Goal: Transaction & Acquisition: Purchase product/service

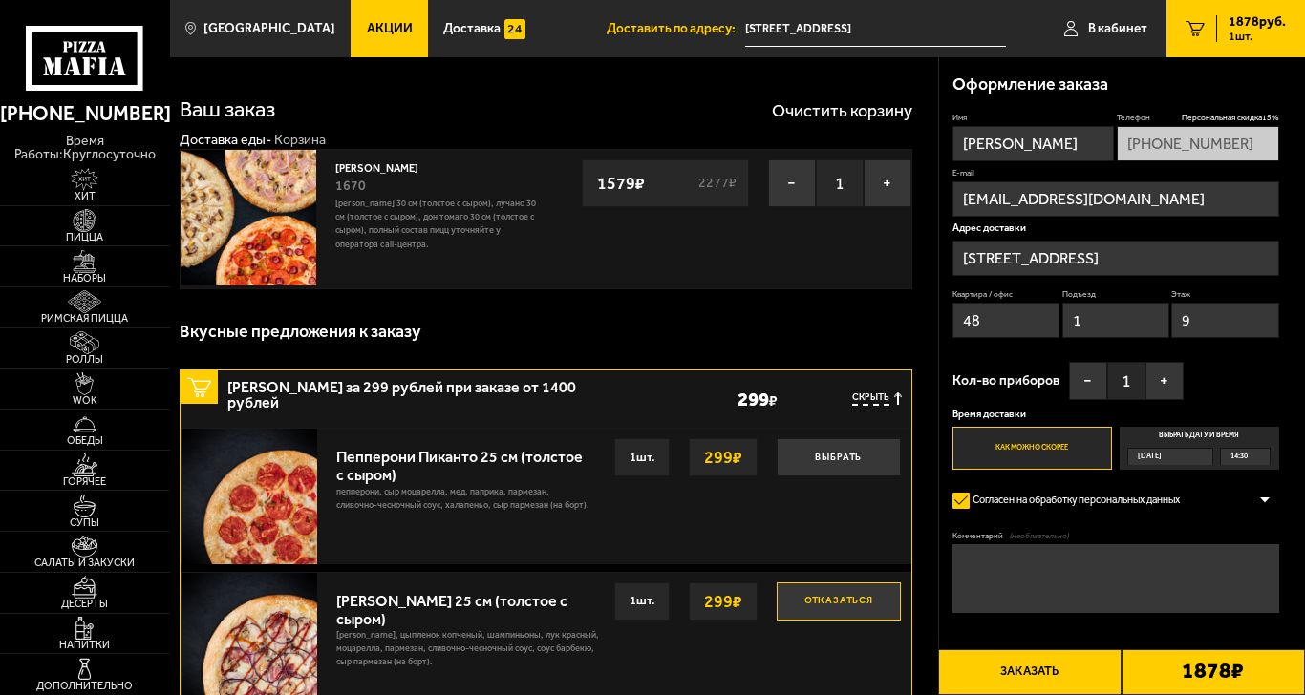
click at [1161, 215] on input "[EMAIL_ADDRESS][DOMAIN_NAME]" at bounding box center [1115, 198] width 327 height 35
drag, startPoint x: 1114, startPoint y: 202, endPoint x: 1019, endPoint y: 213, distance: 95.2
click at [1019, 213] on input "[EMAIL_ADDRESS][DOMAIN_NAME]" at bounding box center [1115, 198] width 327 height 35
click at [1042, 153] on input "[PERSON_NAME]" at bounding box center [1032, 143] width 161 height 35
click at [1215, 199] on input "ivanfisun" at bounding box center [1115, 198] width 327 height 35
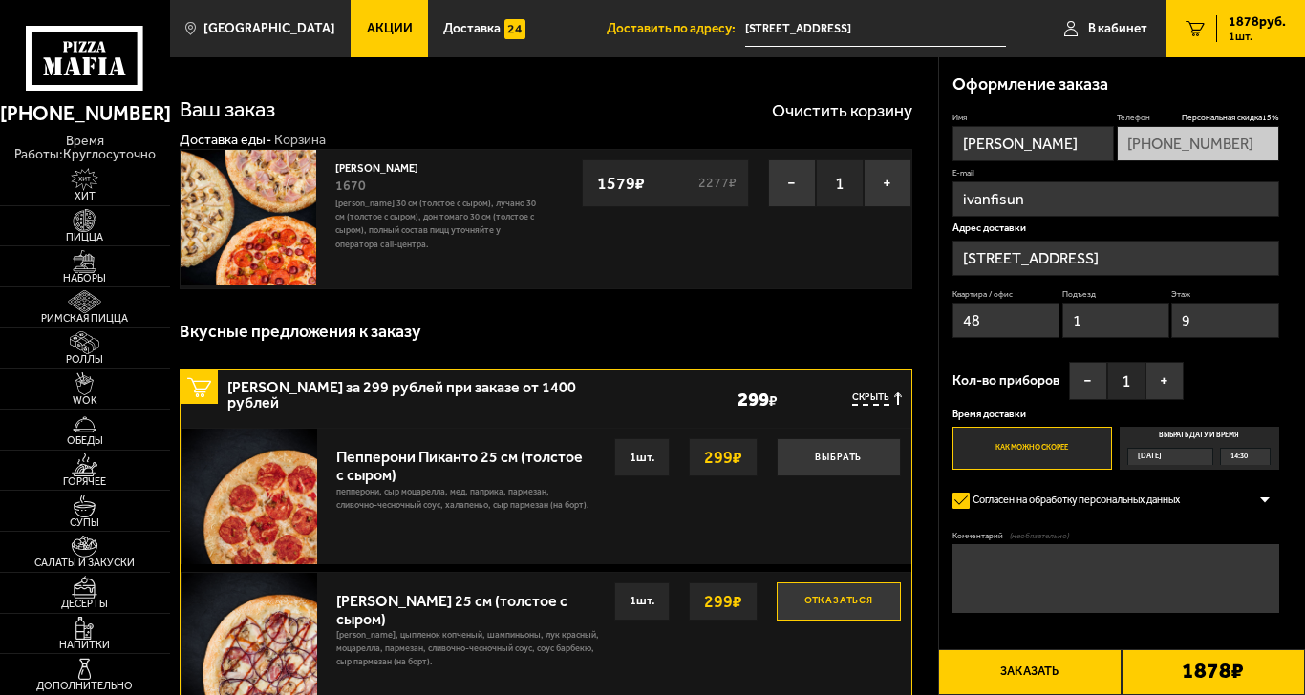
type input "[EMAIL_ADDRESS][DOMAIN_NAME]"
click at [1043, 649] on button "Заказать" at bounding box center [1029, 672] width 183 height 46
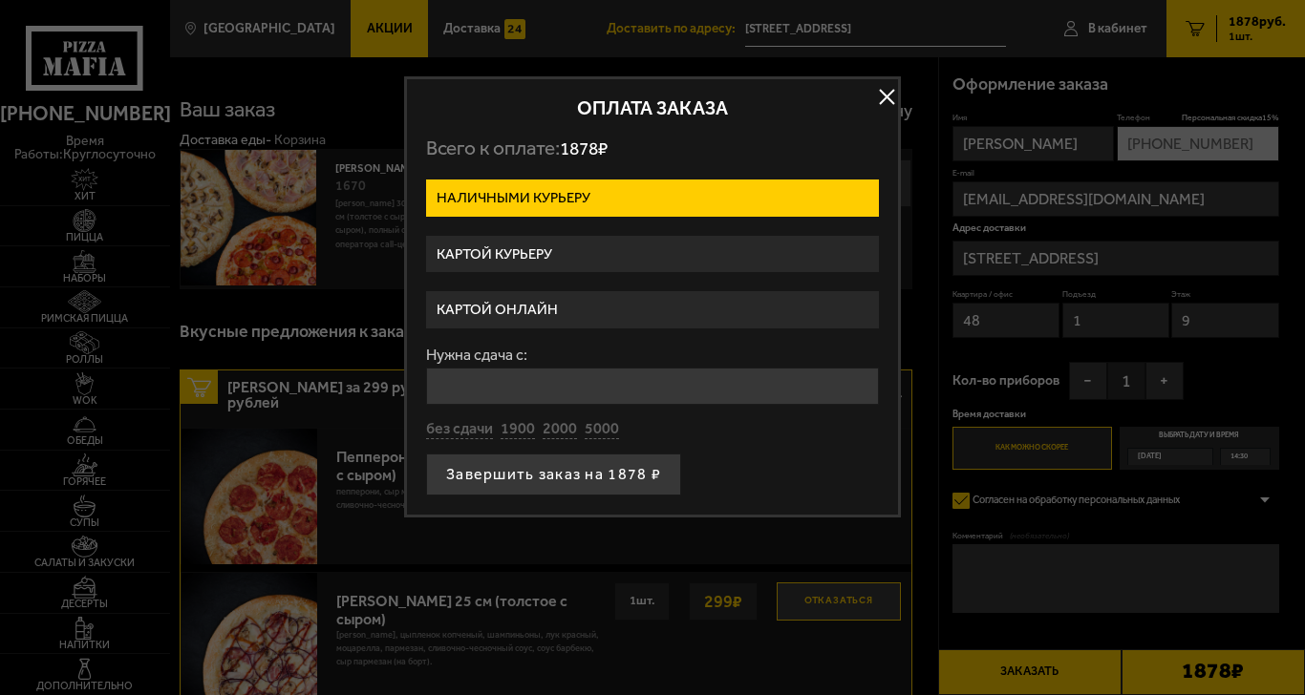
click at [644, 303] on label "Картой онлайн" at bounding box center [652, 309] width 453 height 37
click at [0, 0] on input "Картой онлайн" at bounding box center [0, 0] width 0 height 0
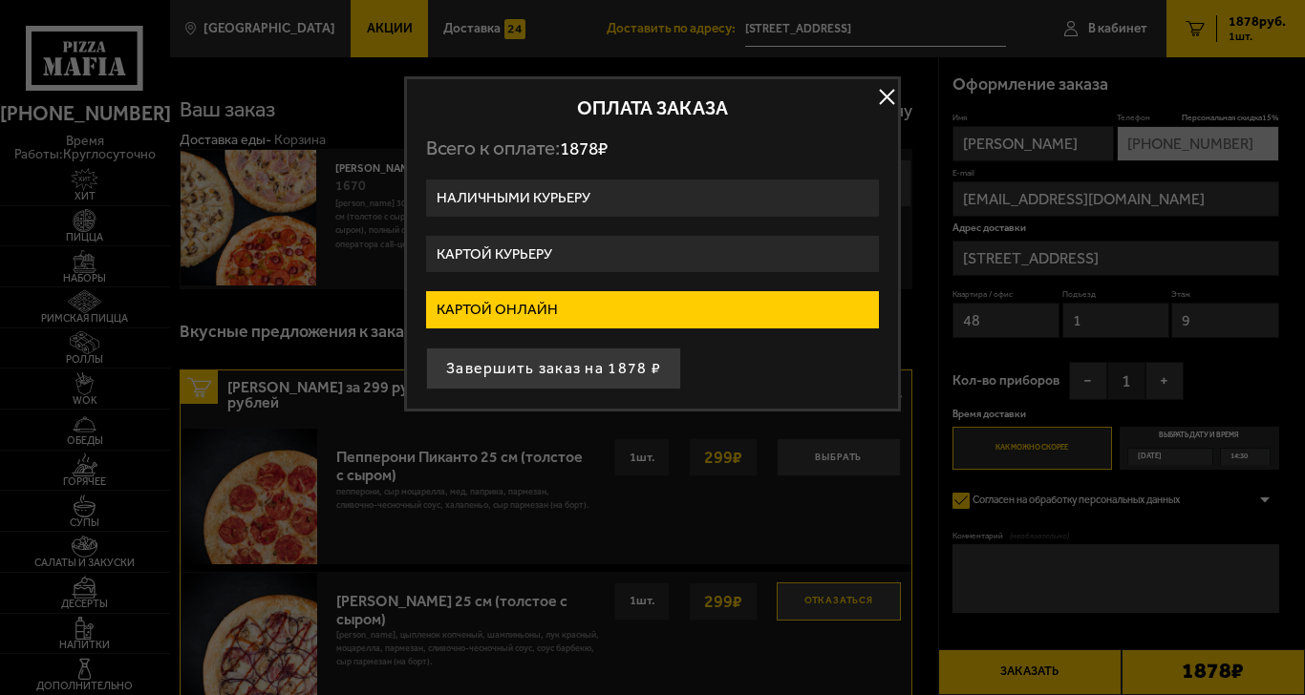
click at [705, 243] on label "Картой курьеру" at bounding box center [652, 254] width 453 height 37
click at [0, 0] on input "Картой курьеру" at bounding box center [0, 0] width 0 height 0
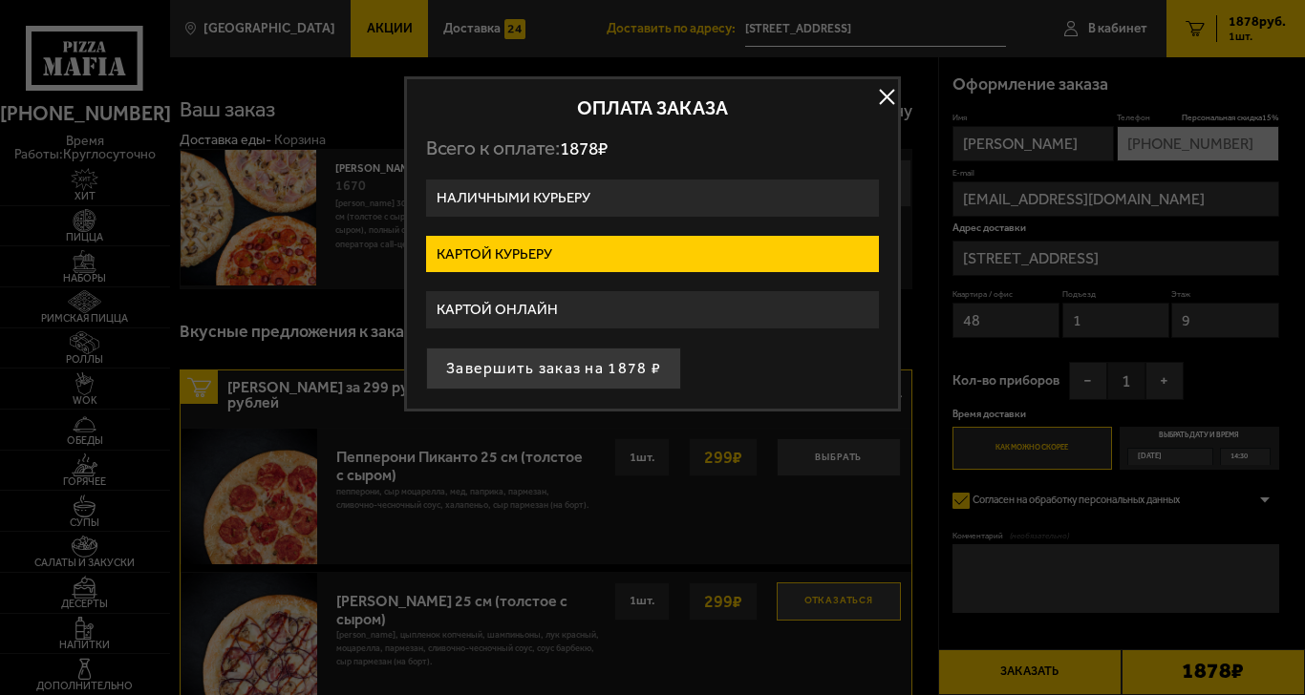
click at [655, 298] on label "Картой онлайн" at bounding box center [652, 309] width 453 height 37
click at [0, 0] on input "Картой онлайн" at bounding box center [0, 0] width 0 height 0
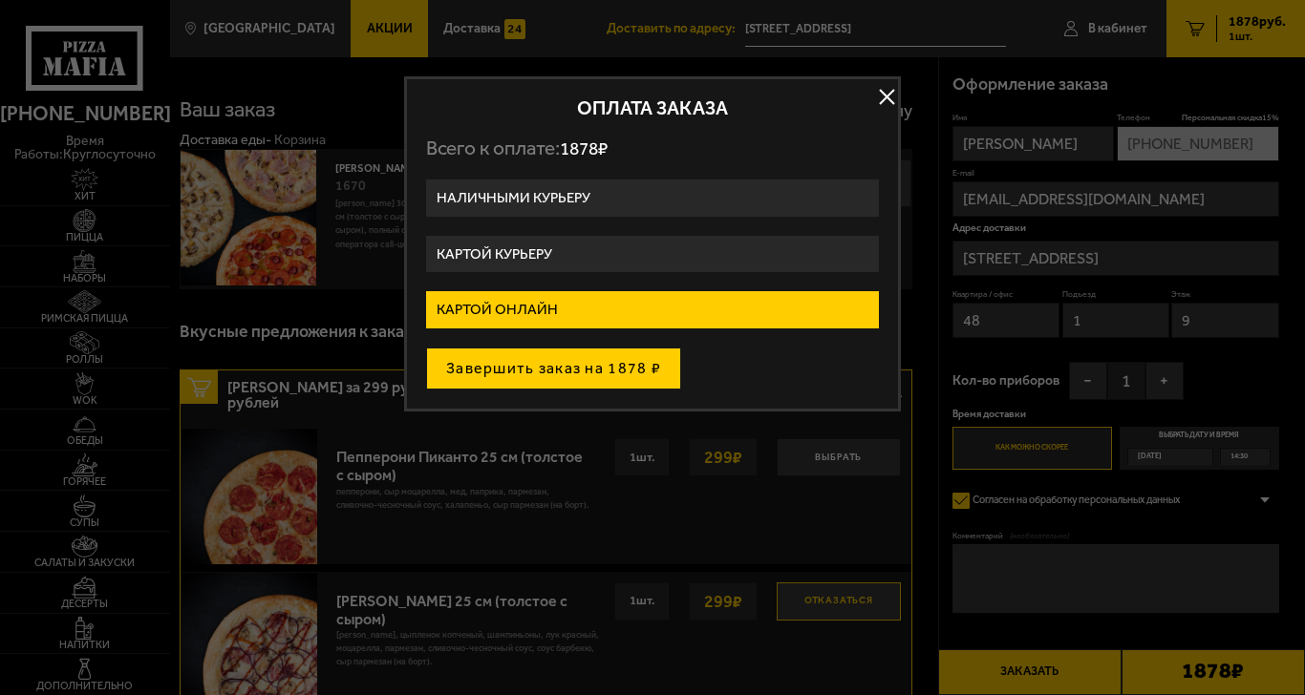
click at [602, 372] on button "Завершить заказ на 1878 ₽" at bounding box center [553, 369] width 255 height 42
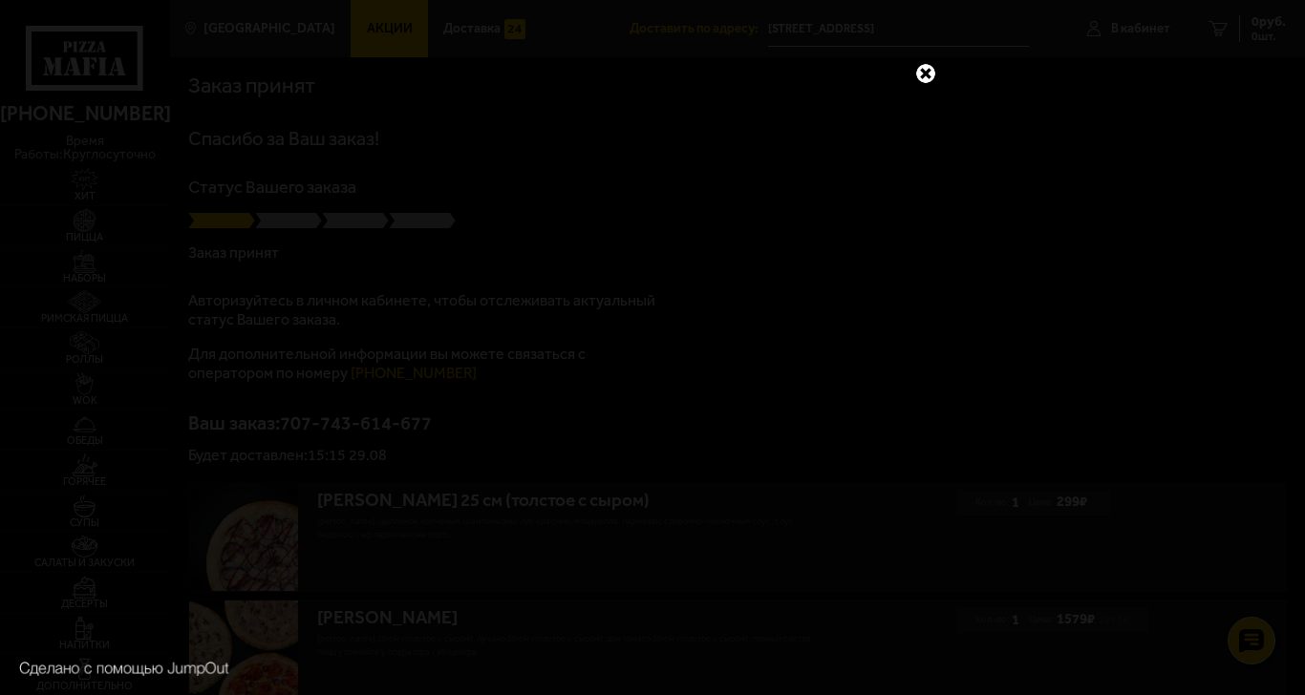
click at [924, 61] on link at bounding box center [925, 73] width 25 height 25
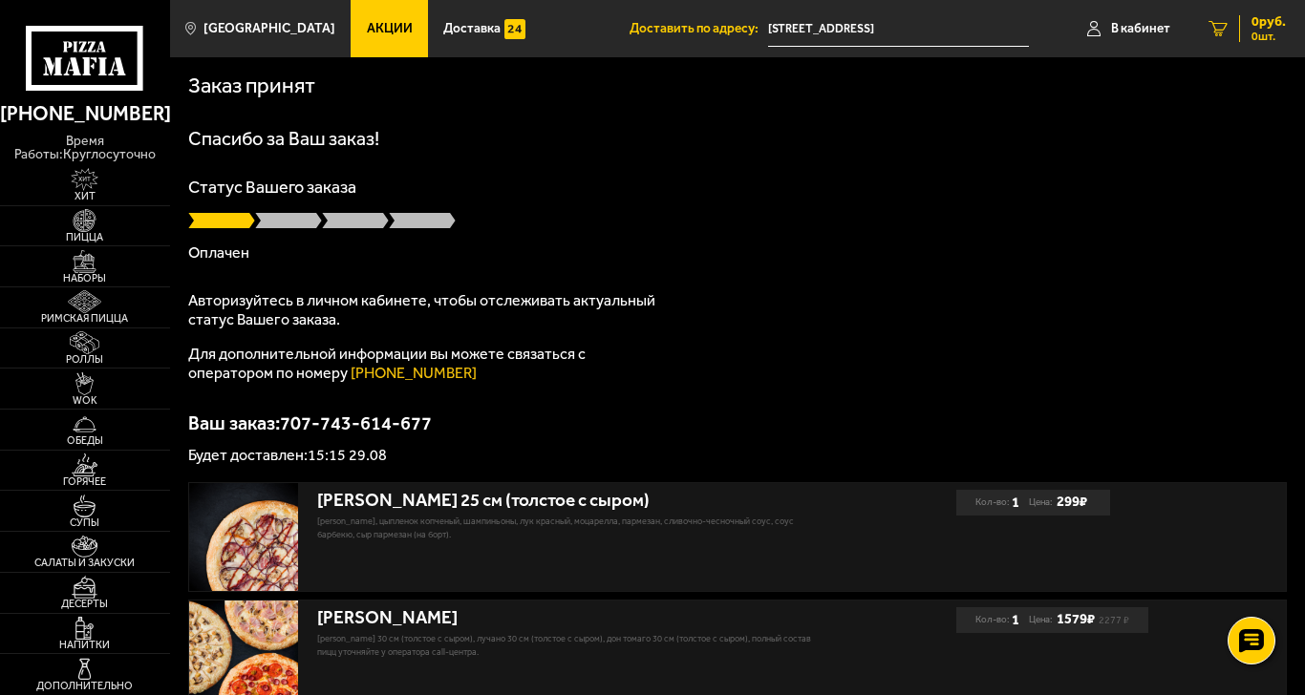
click at [1252, 28] on span "0 руб." at bounding box center [1268, 21] width 34 height 13
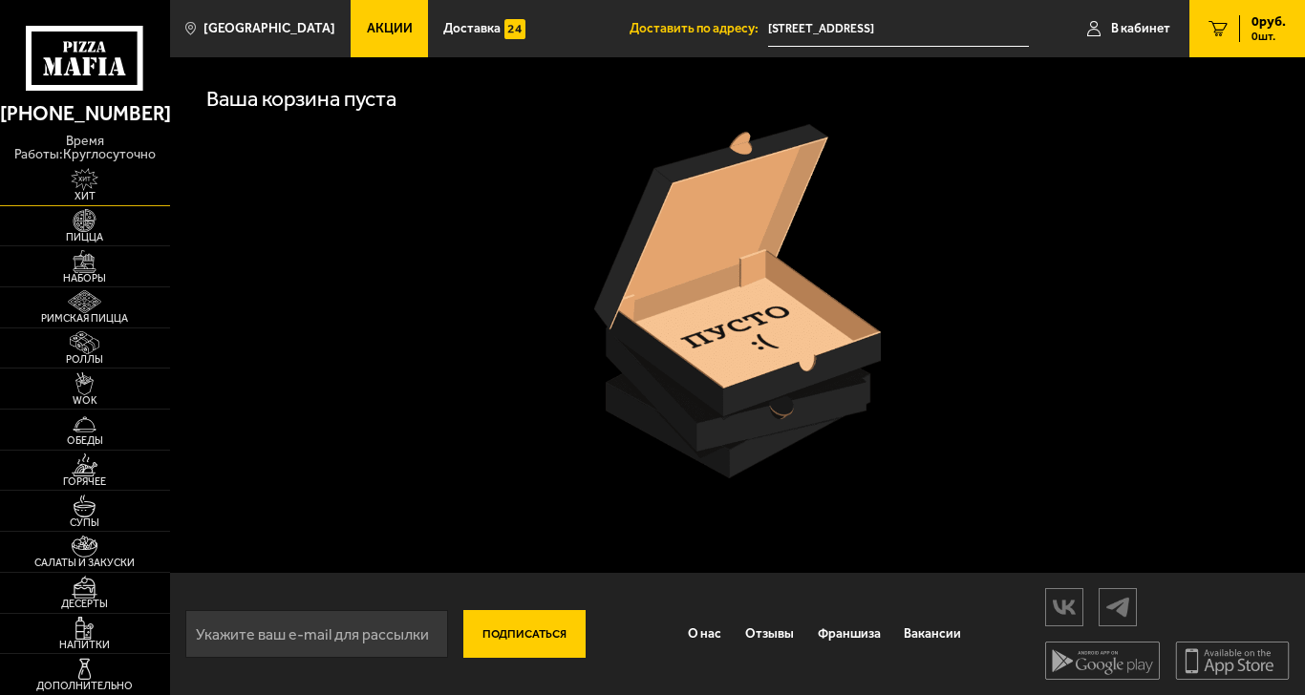
click at [112, 191] on span "Хит" at bounding box center [85, 196] width 170 height 11
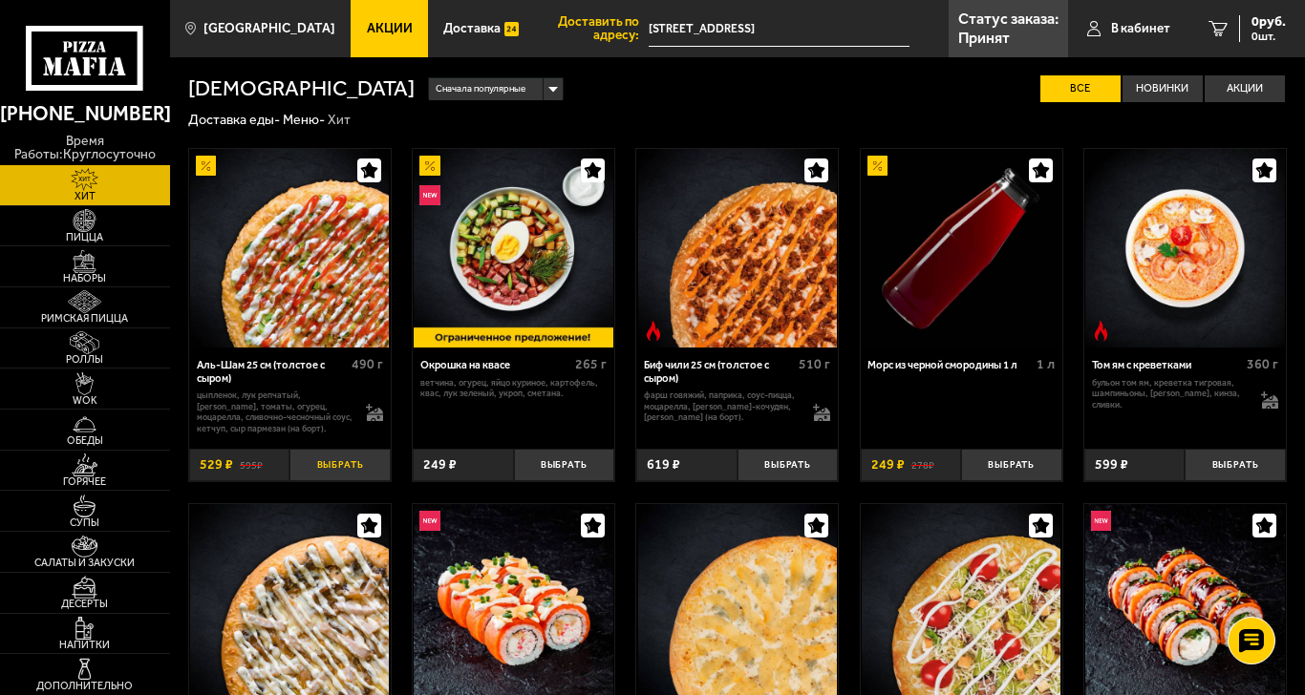
click at [341, 462] on button "Выбрать" at bounding box center [339, 465] width 100 height 33
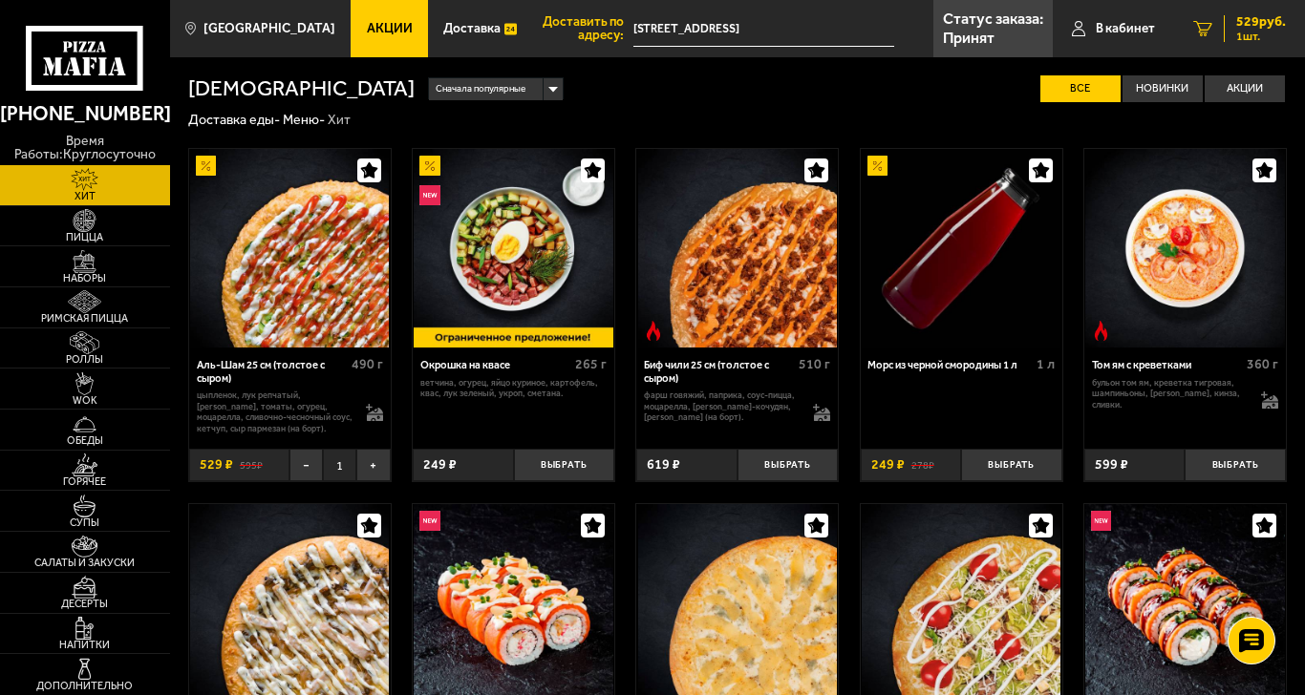
click at [1258, 29] on span "529 руб." at bounding box center [1261, 21] width 50 height 13
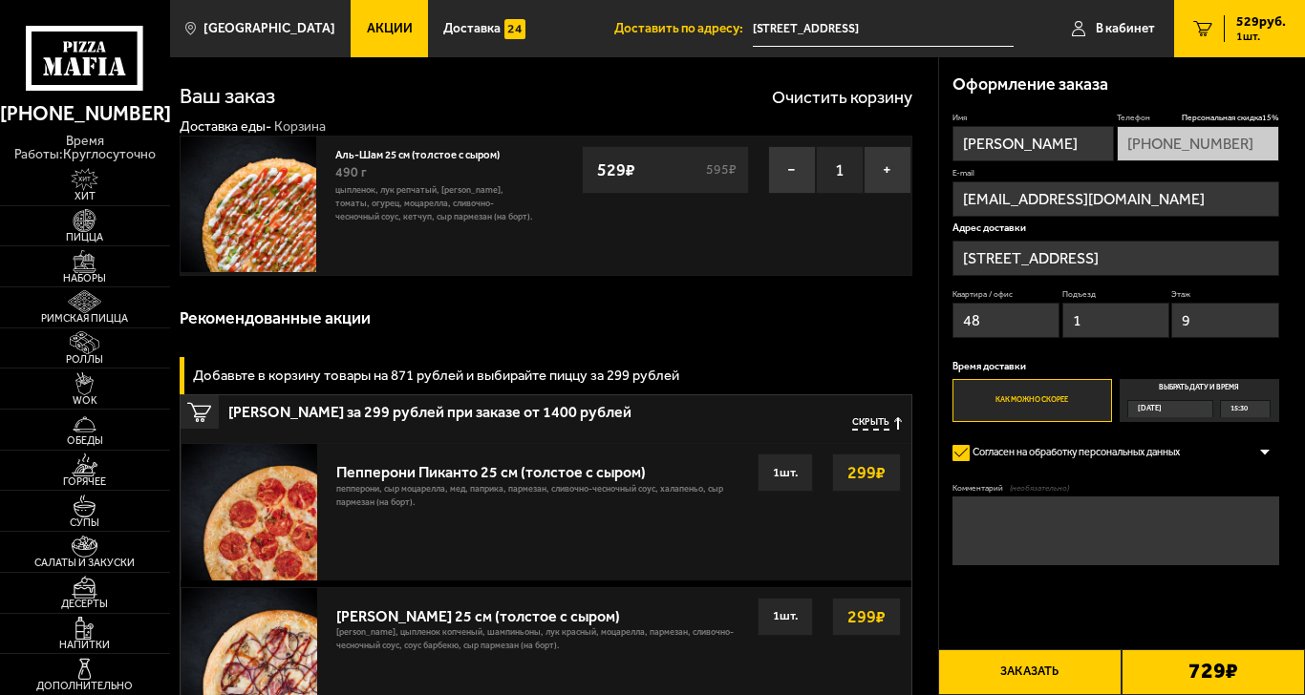
scroll to position [17, 0]
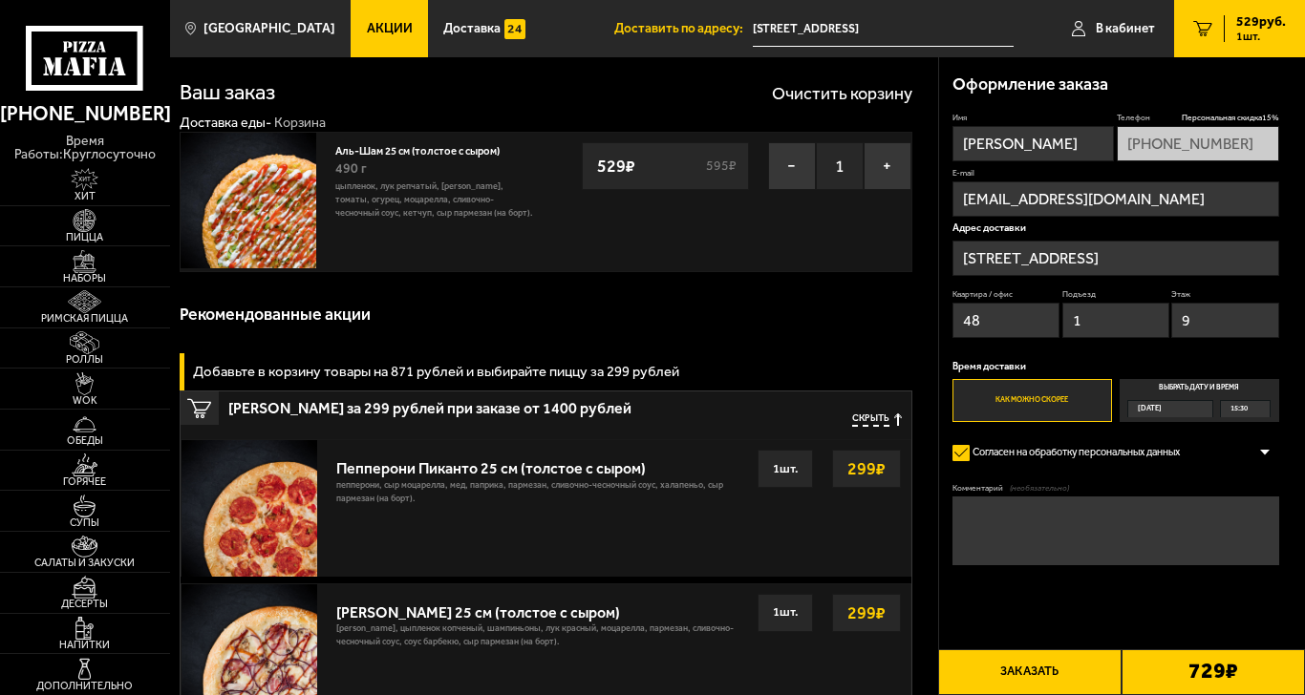
drag, startPoint x: 1193, startPoint y: 231, endPoint x: 1193, endPoint y: 253, distance: 22.0
click at [1193, 253] on div "Адрес доставки Ленинградская область, Всеволожский район, Заневское городское п…" at bounding box center [1115, 283] width 327 height 121
click at [1193, 253] on input "[STREET_ADDRESS]" at bounding box center [1115, 258] width 327 height 35
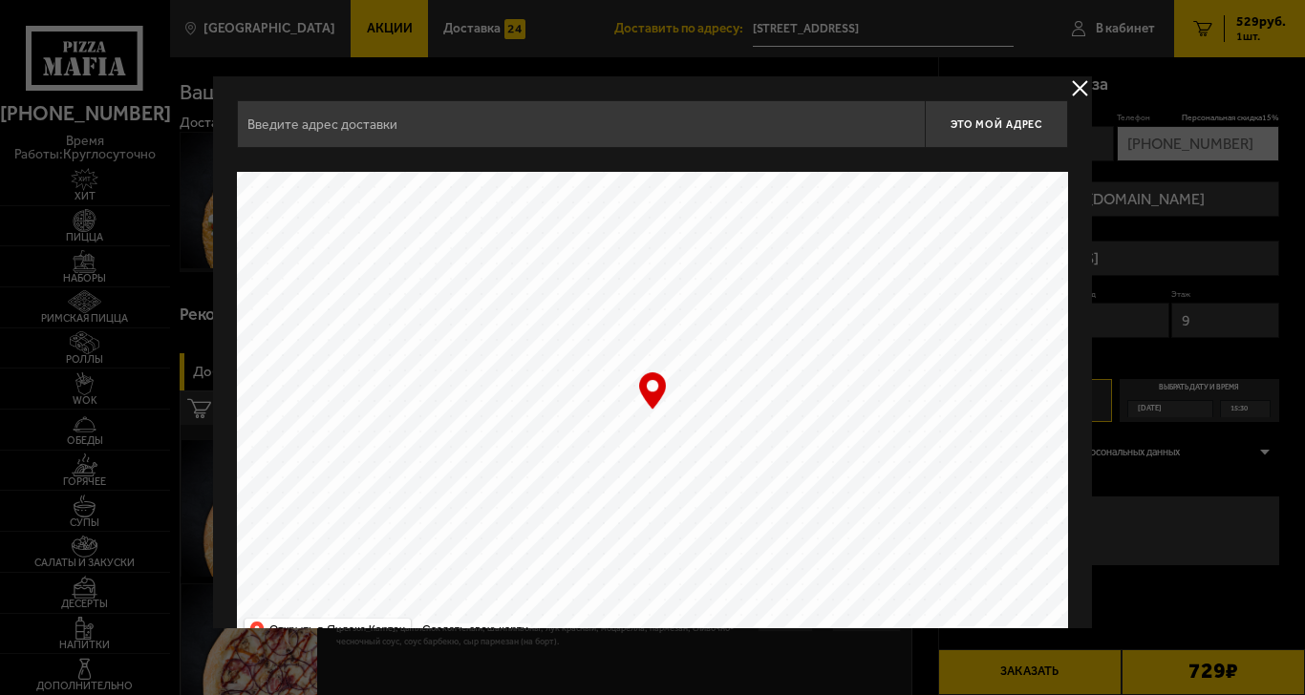
type input "[STREET_ADDRESS]"
click at [1081, 179] on div "Ленинградская область, Всеволожский район, Заневское городское поселение, Кудро…" at bounding box center [652, 374] width 879 height 597
click at [1081, 75] on div at bounding box center [652, 347] width 1305 height 695
